Goal: Transaction & Acquisition: Purchase product/service

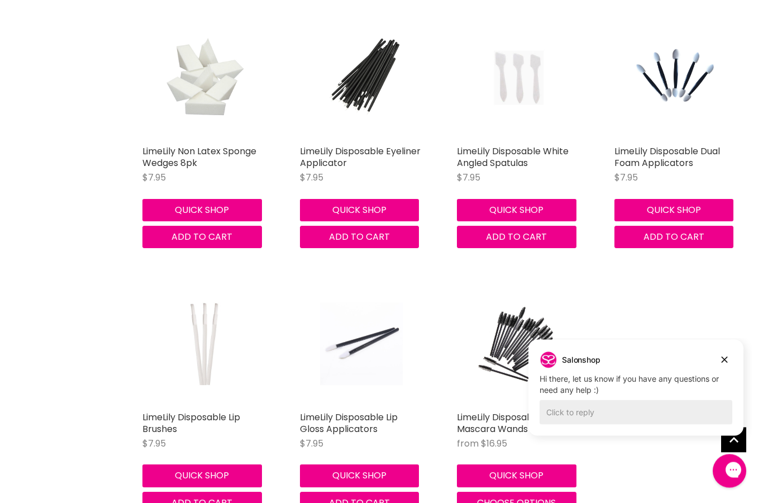
scroll to position [340, 0]
click at [730, 362] on button "Dismiss campaign" at bounding box center [725, 360] width 16 height 16
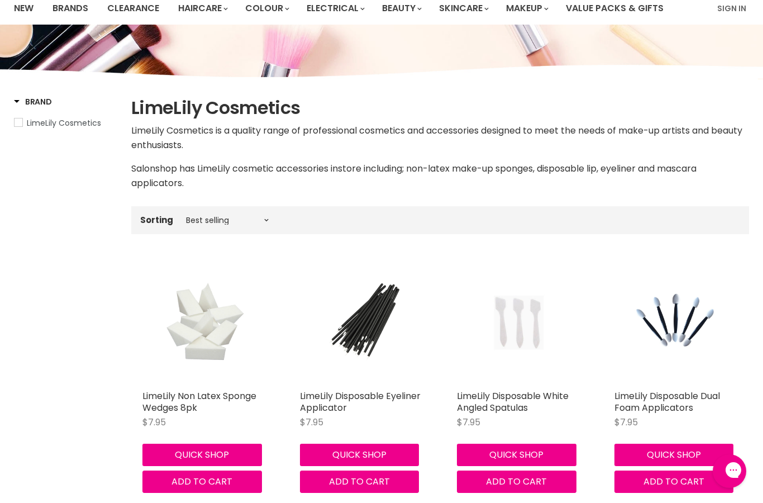
scroll to position [0, 0]
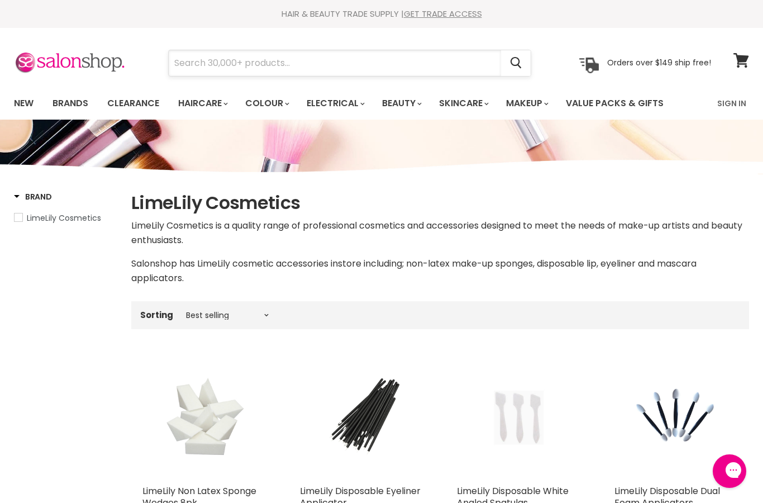
click at [210, 66] on input "Search" at bounding box center [335, 63] width 332 height 26
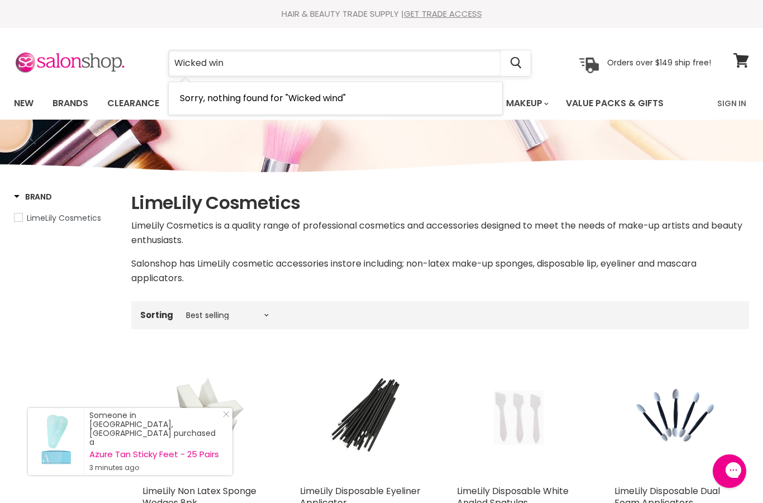
type input "Wicked wink"
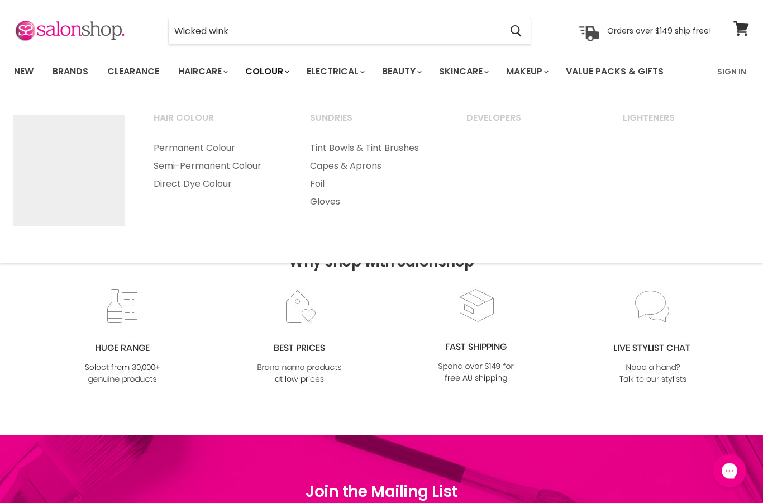
scroll to position [32, 0]
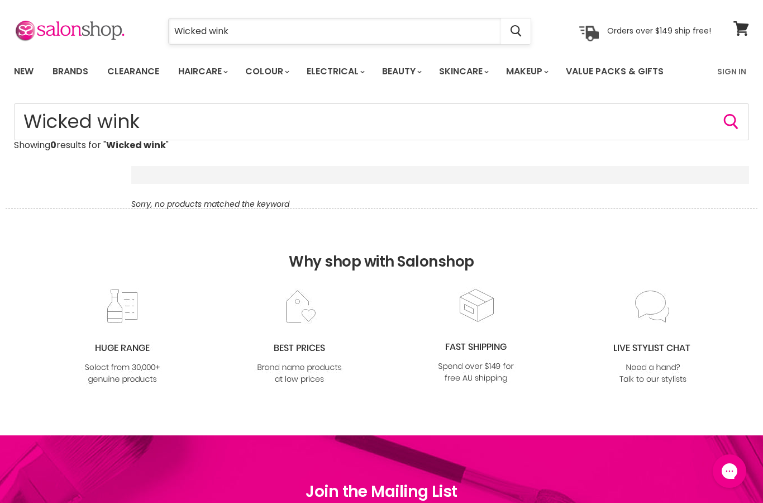
click at [237, 30] on input "Wicked wink" at bounding box center [335, 31] width 332 height 26
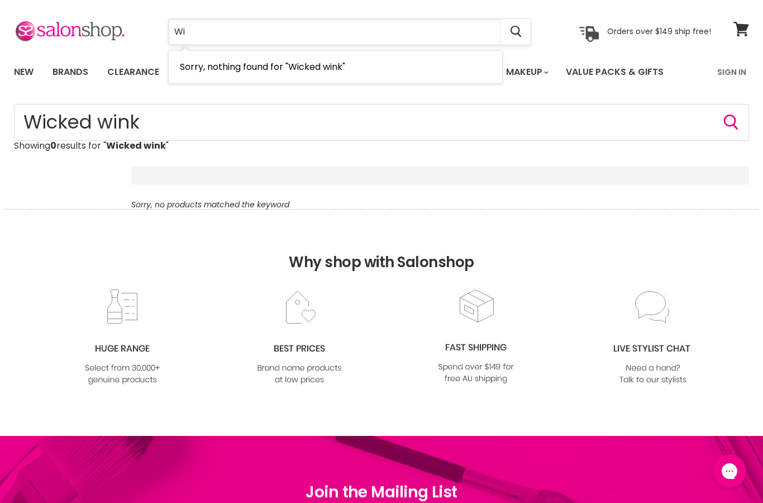
type input "W"
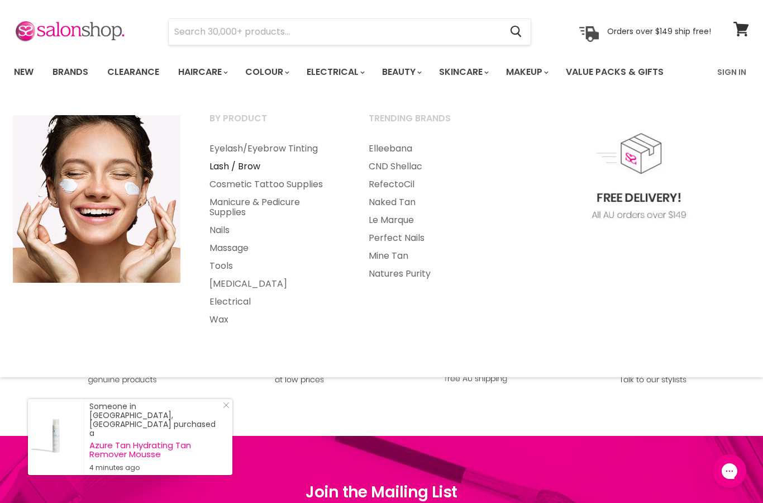
click at [223, 170] on link "Lash / Brow" at bounding box center [274, 167] width 157 height 18
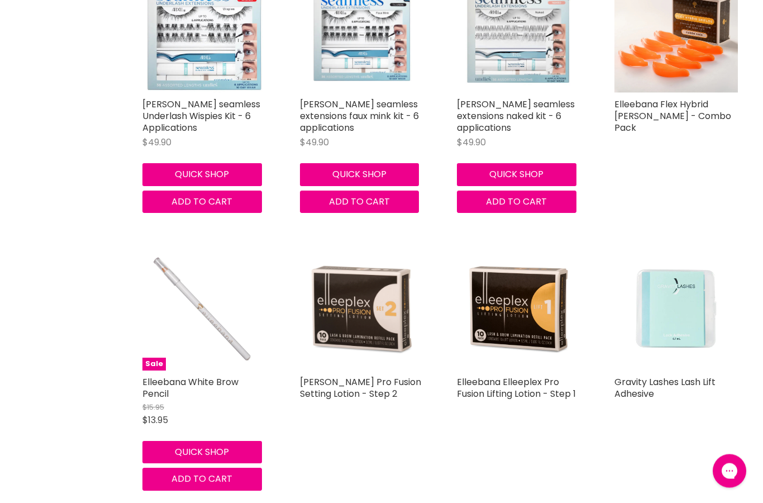
scroll to position [1763, 0]
